Goal: Book appointment/travel/reservation

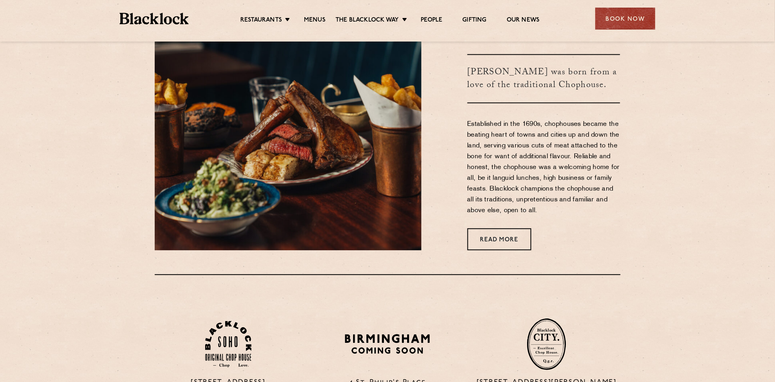
scroll to position [584, 0]
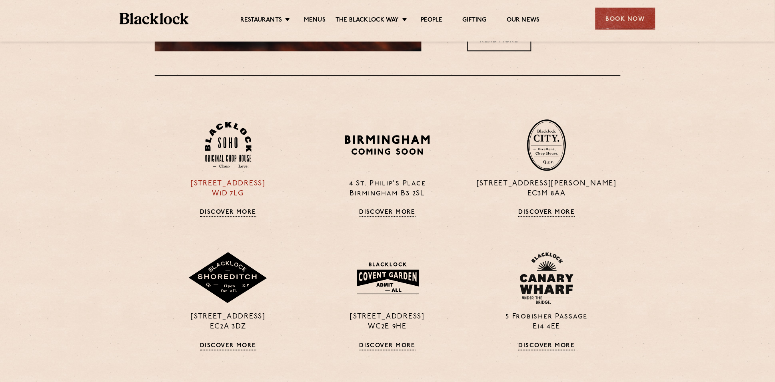
click at [224, 151] on img at bounding box center [228, 145] width 46 height 47
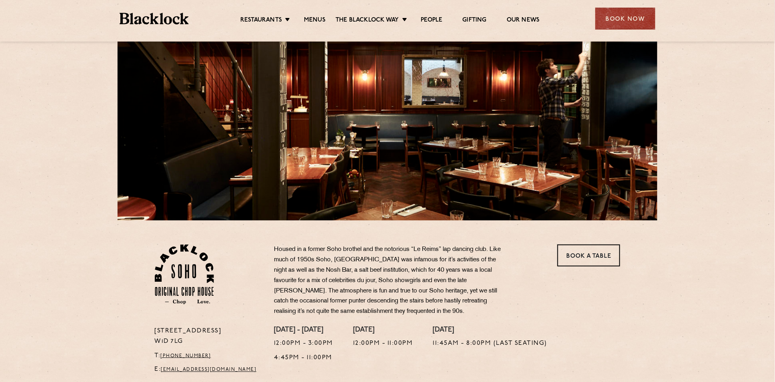
scroll to position [107, 0]
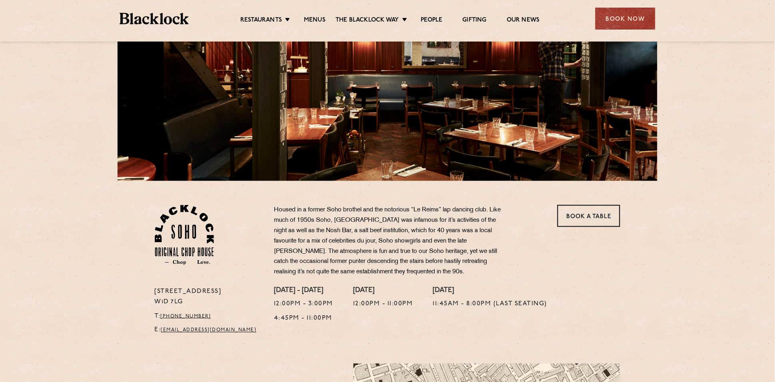
click at [680, 134] on div "24 Great Windmill Street W1D 7LG T: +44 20 3441 6996 E: soho@theblacklock.com H…" at bounding box center [387, 281] width 775 height 776
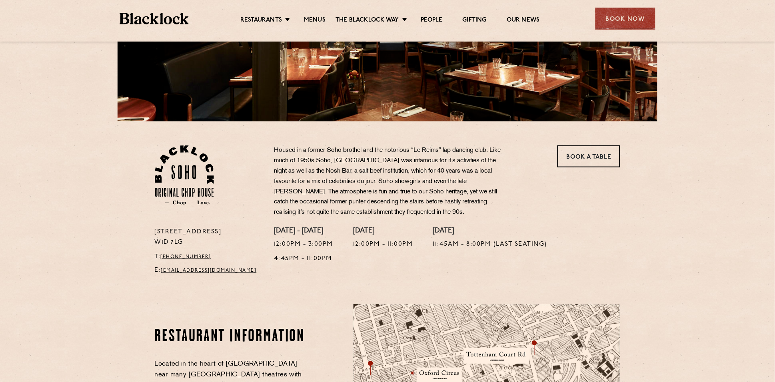
scroll to position [0, 0]
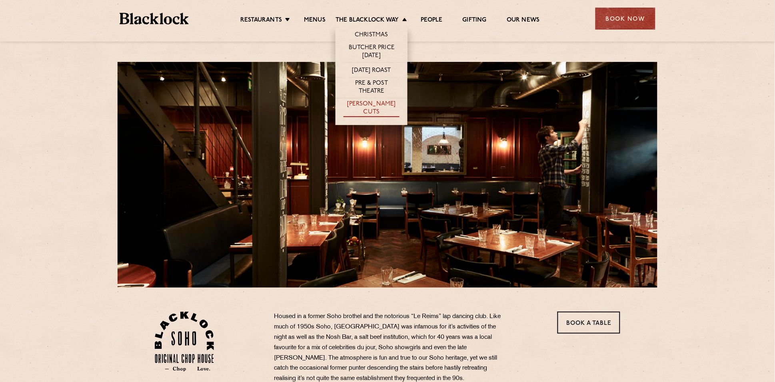
click at [370, 107] on link "[PERSON_NAME] Cuts" at bounding box center [372, 108] width 56 height 17
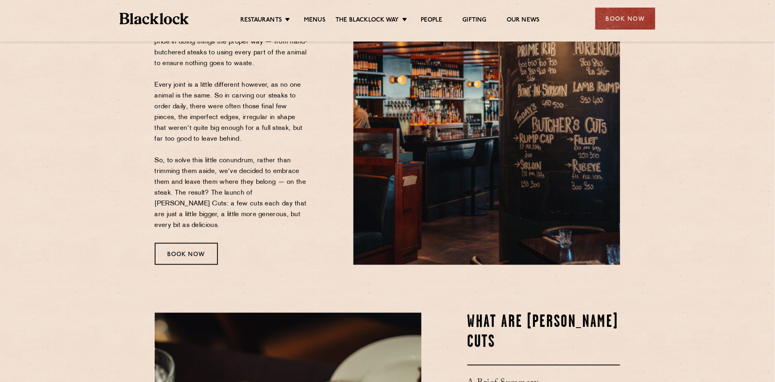
scroll to position [110, 0]
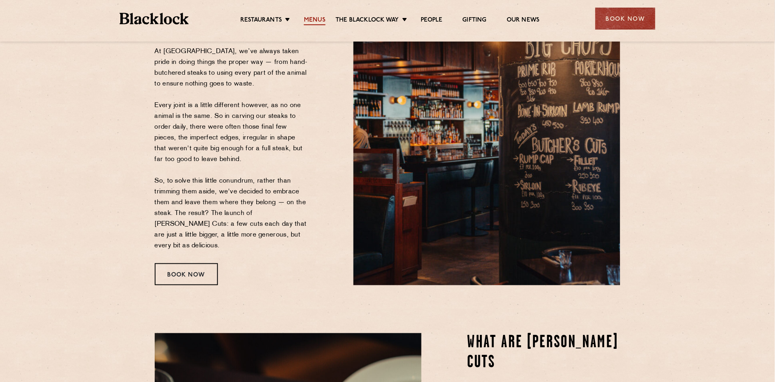
click at [319, 19] on link "Menus" at bounding box center [315, 20] width 22 height 9
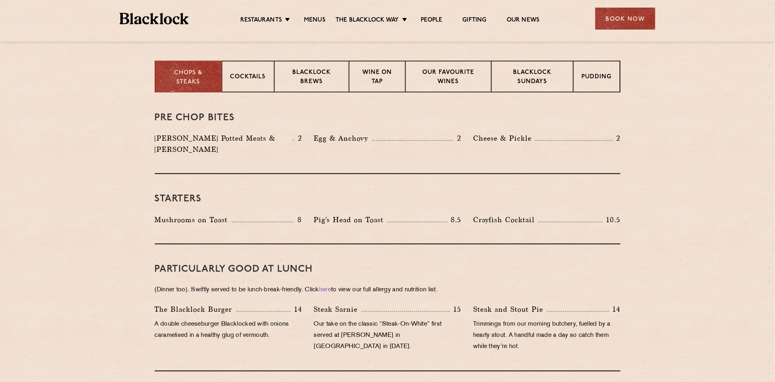
scroll to position [307, 0]
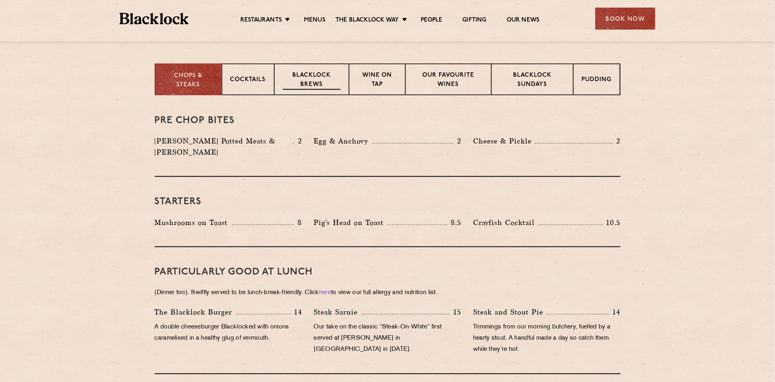
drag, startPoint x: 319, startPoint y: 70, endPoint x: 309, endPoint y: 76, distance: 11.9
click at [316, 70] on div "Blacklock Brews" at bounding box center [311, 80] width 75 height 32
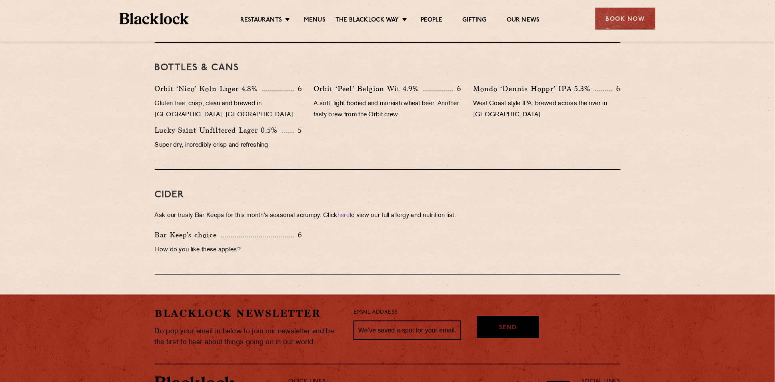
scroll to position [146, 0]
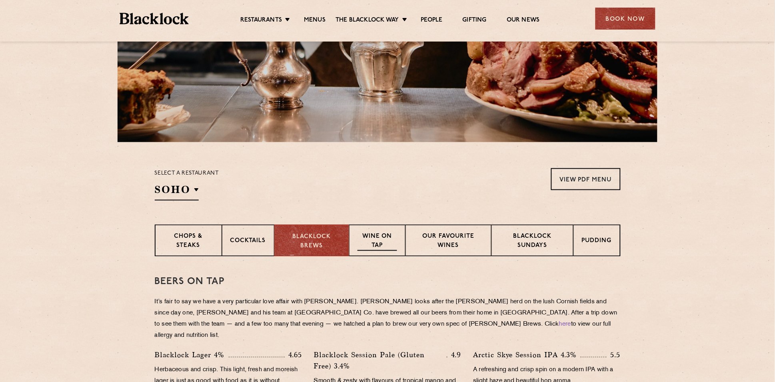
click at [370, 244] on p "Wine on Tap" at bounding box center [377, 241] width 39 height 19
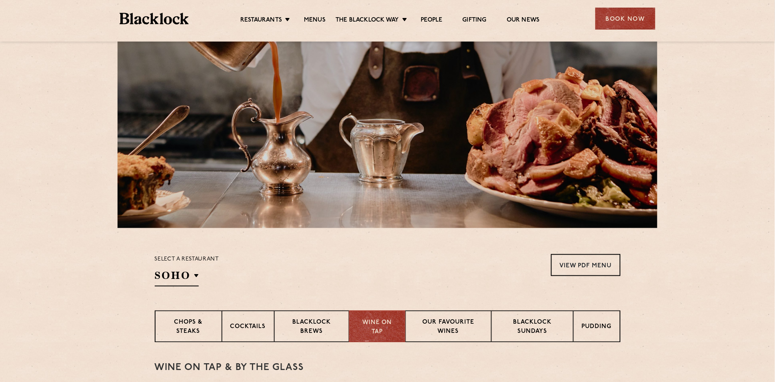
scroll to position [94, 0]
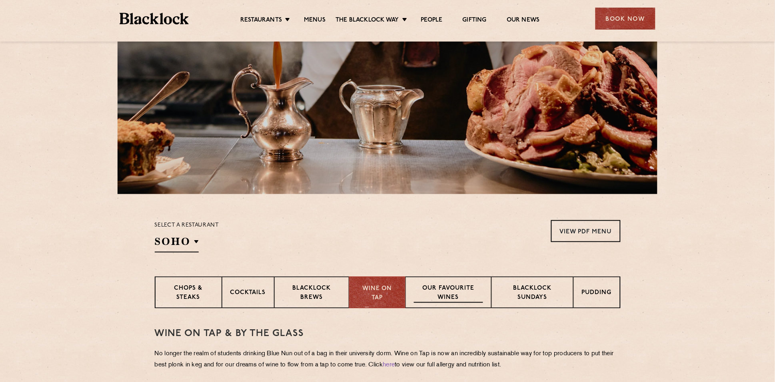
click at [436, 294] on p "Our favourite wines" at bounding box center [448, 293] width 69 height 19
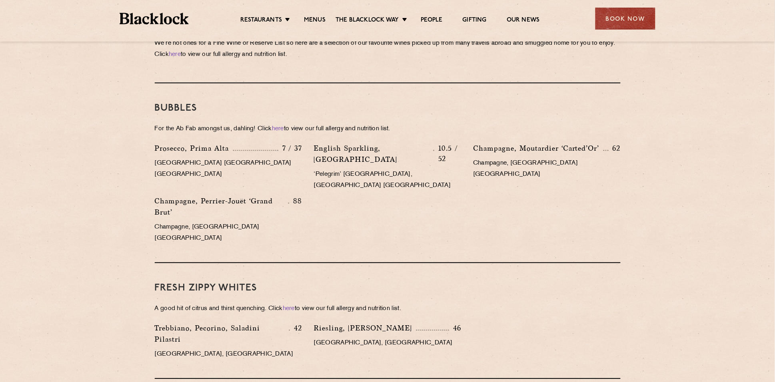
scroll to position [210, 0]
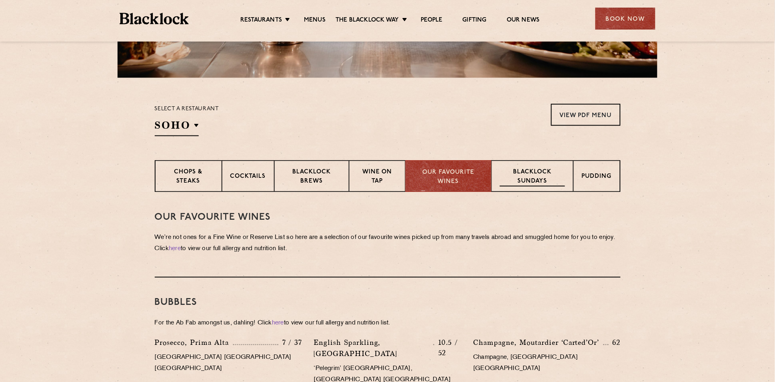
click at [542, 190] on div "Blacklock Sundays" at bounding box center [533, 176] width 82 height 32
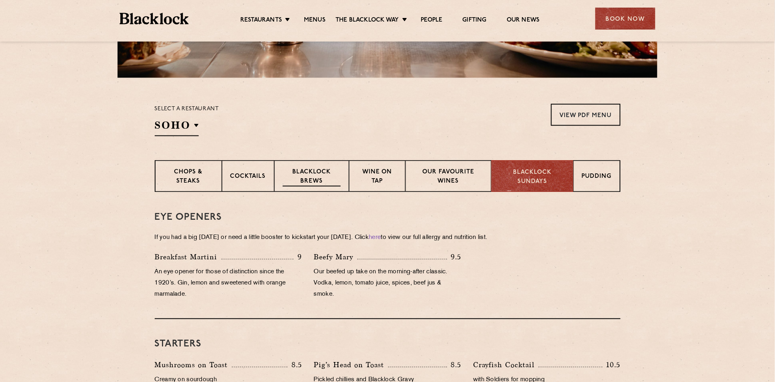
click at [336, 177] on p "Blacklock Brews" at bounding box center [312, 177] width 58 height 19
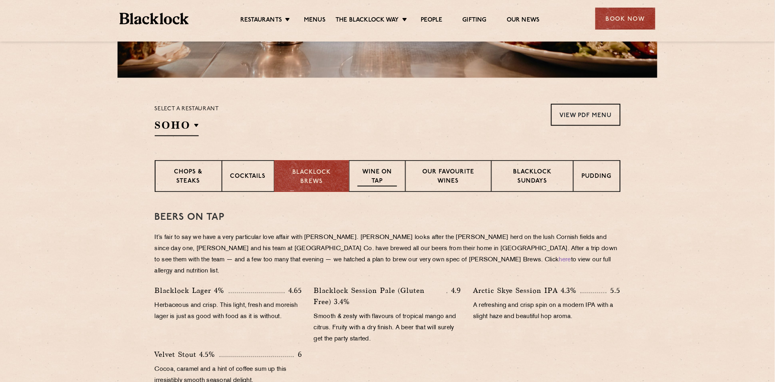
click at [383, 175] on p "Wine on Tap" at bounding box center [377, 177] width 39 height 19
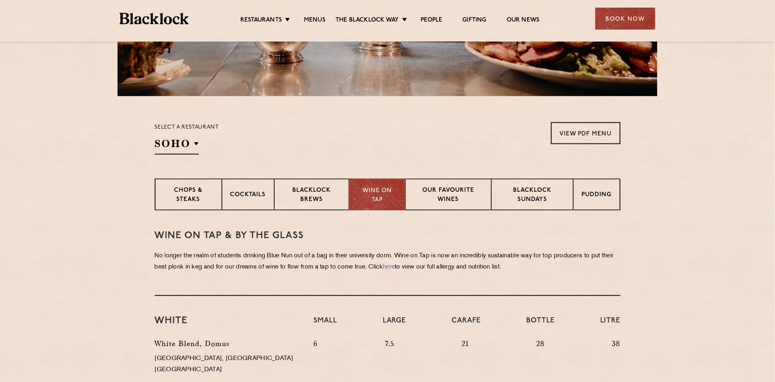
scroll to position [191, 0]
click at [211, 187] on p "Chops & Steaks" at bounding box center [188, 196] width 50 height 19
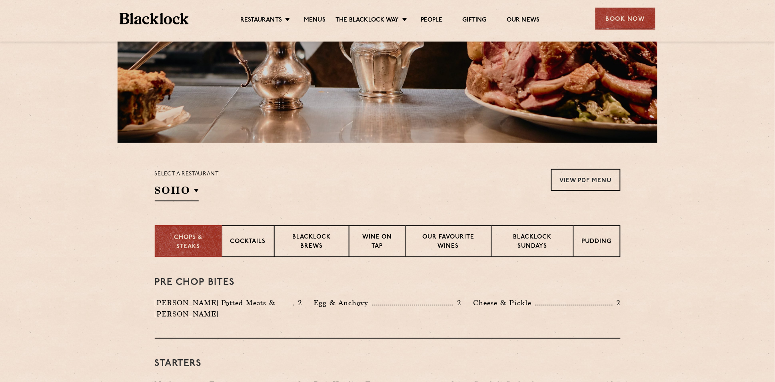
scroll to position [0, 0]
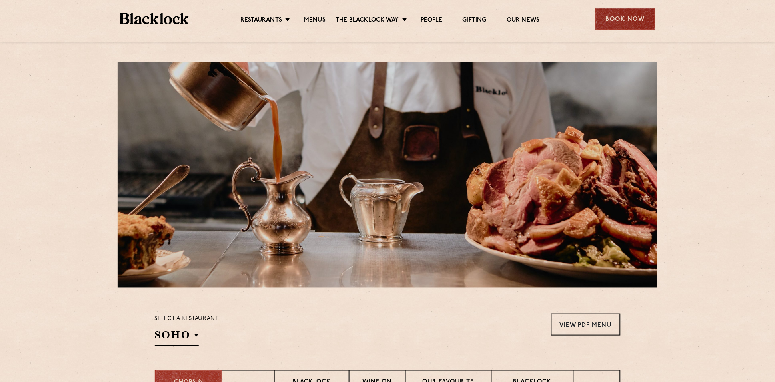
click at [637, 17] on div "Book Now" at bounding box center [626, 19] width 60 height 22
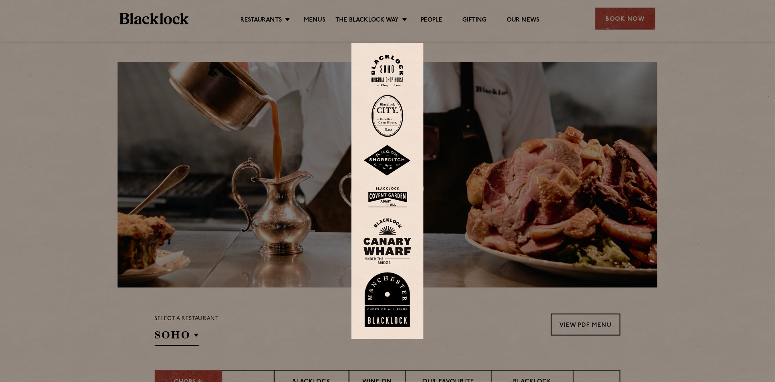
click at [389, 70] on img at bounding box center [388, 71] width 32 height 32
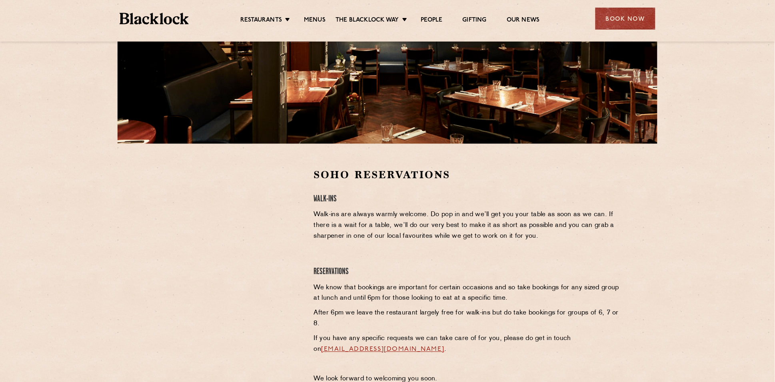
scroll to position [223, 0]
